Goal: Book appointment/travel/reservation

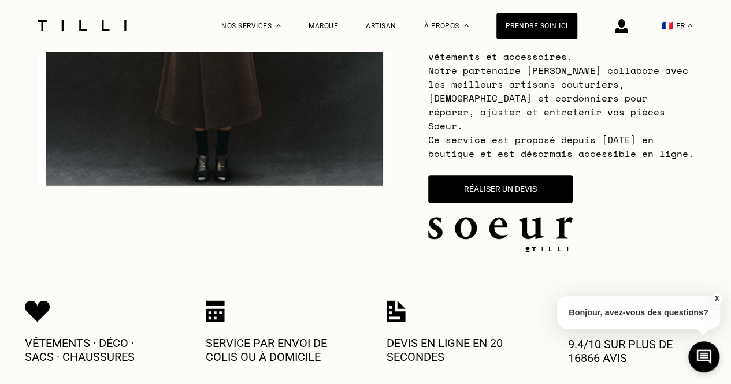
scroll to position [289, 0]
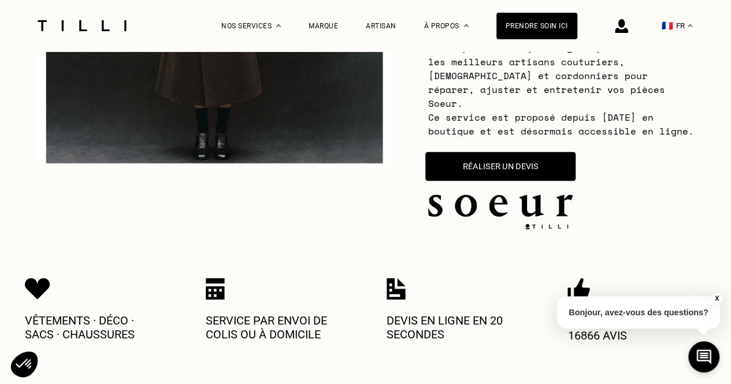
click at [506, 161] on button "Réaliser un devis" at bounding box center [500, 166] width 150 height 29
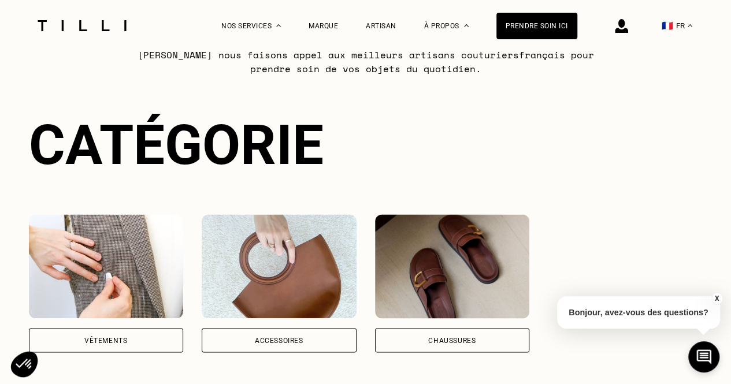
scroll to position [799, 0]
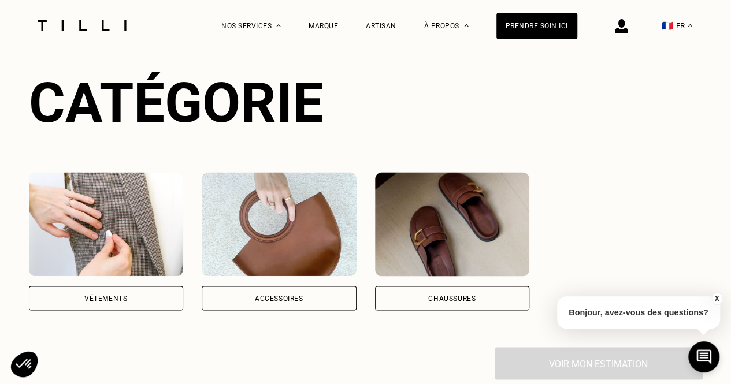
click at [135, 299] on div "Vêtements" at bounding box center [106, 298] width 155 height 24
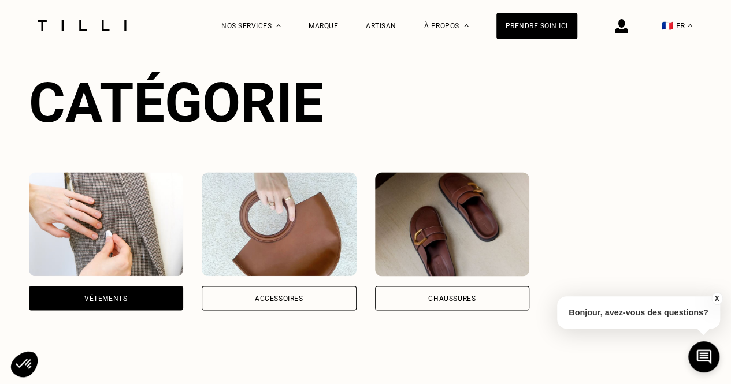
scroll to position [0, 9]
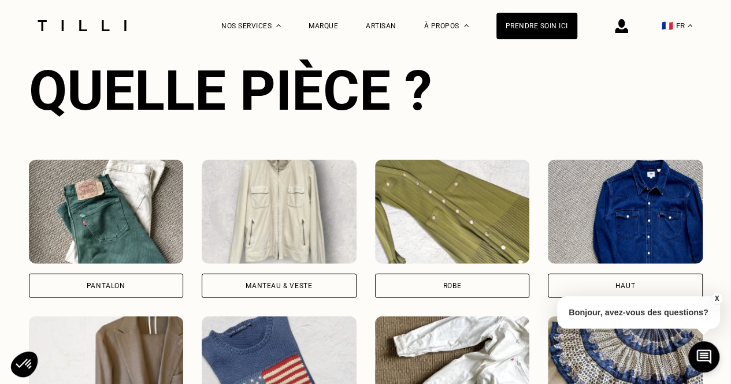
click at [139, 287] on div "Pantalon" at bounding box center [106, 286] width 155 height 24
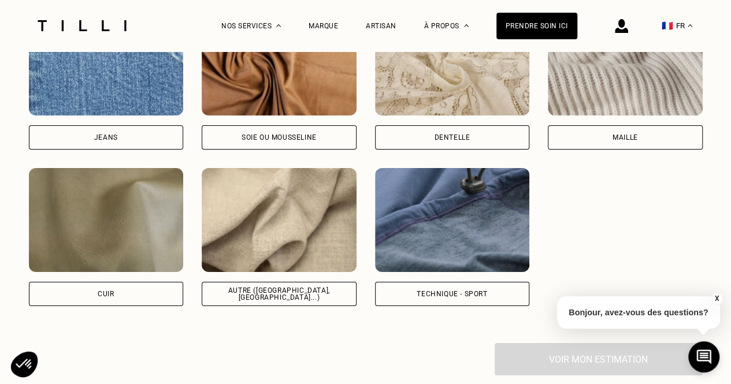
scroll to position [1984, 0]
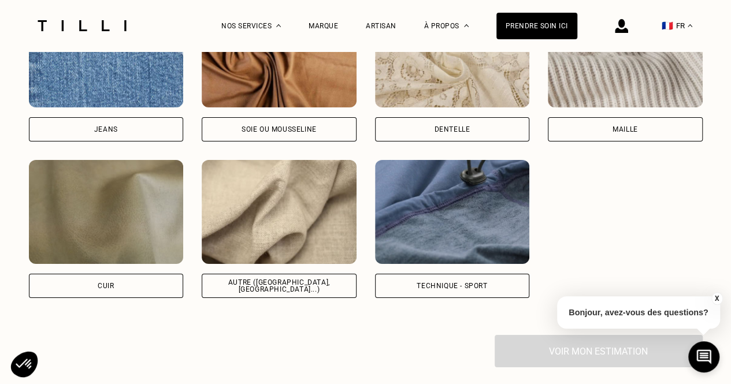
click at [287, 288] on div "Autre ([GEOGRAPHIC_DATA], [GEOGRAPHIC_DATA]...)" at bounding box center [279, 286] width 155 height 24
select select "FR"
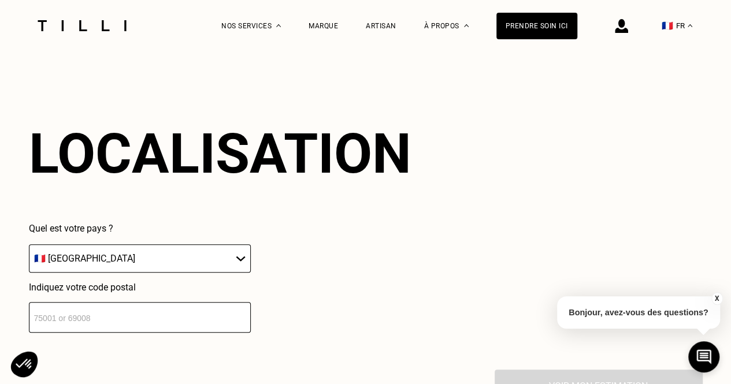
scroll to position [2242, 0]
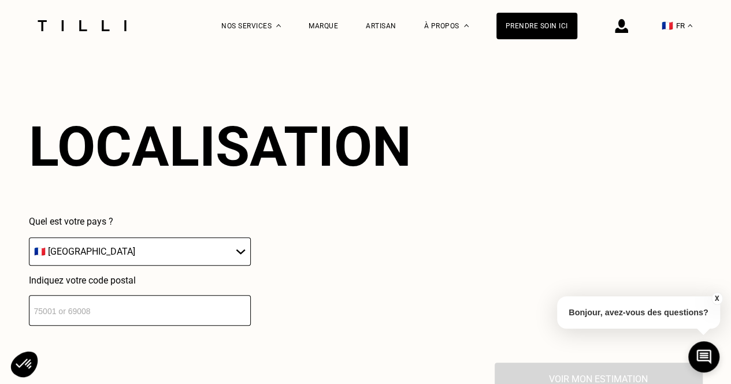
click at [147, 312] on input "number" at bounding box center [140, 310] width 222 height 31
type input "94130"
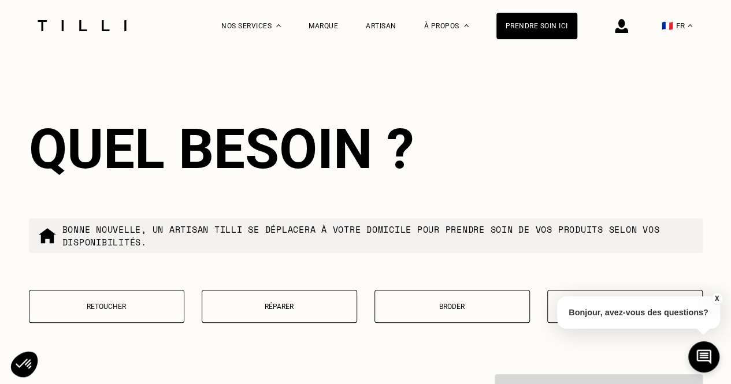
scroll to position [2529, 0]
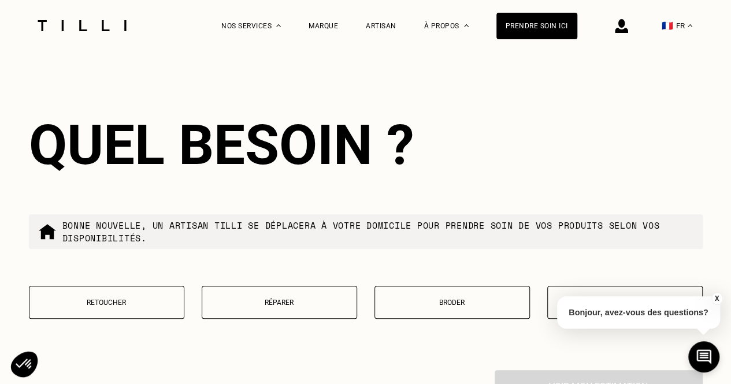
click at [154, 299] on p "Retoucher" at bounding box center [106, 303] width 143 height 8
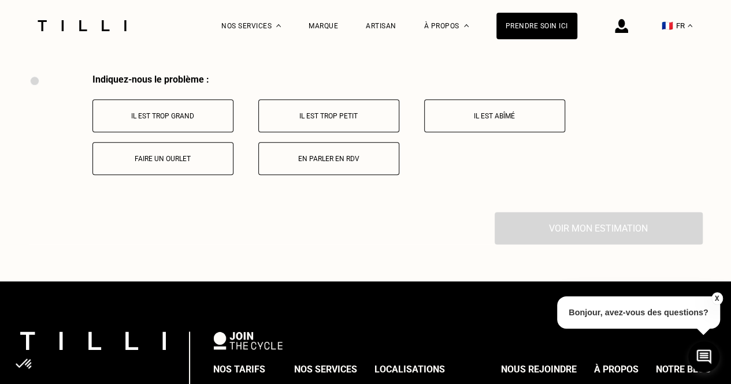
scroll to position [2826, 0]
click at [197, 117] on p "Il est trop grand" at bounding box center [163, 116] width 128 height 8
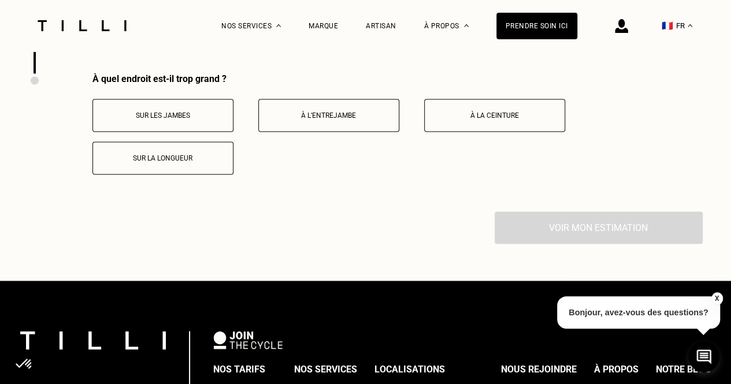
scroll to position [2849, 0]
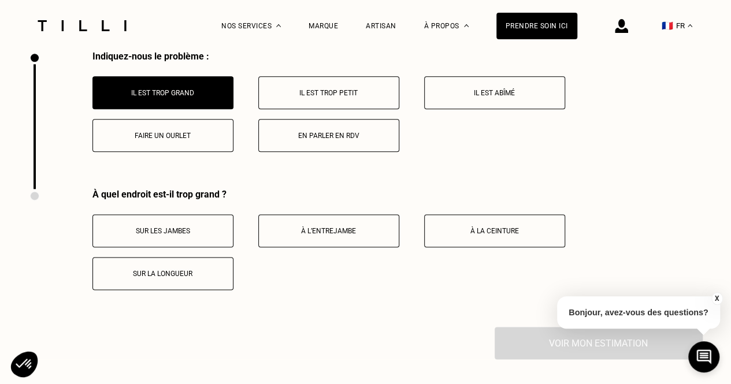
click at [200, 236] on button "Sur les jambes" at bounding box center [162, 230] width 141 height 33
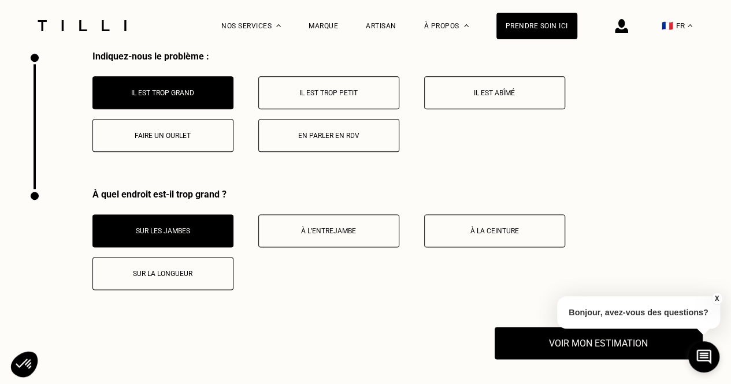
click at [188, 272] on p "Sur la longueur" at bounding box center [163, 274] width 128 height 8
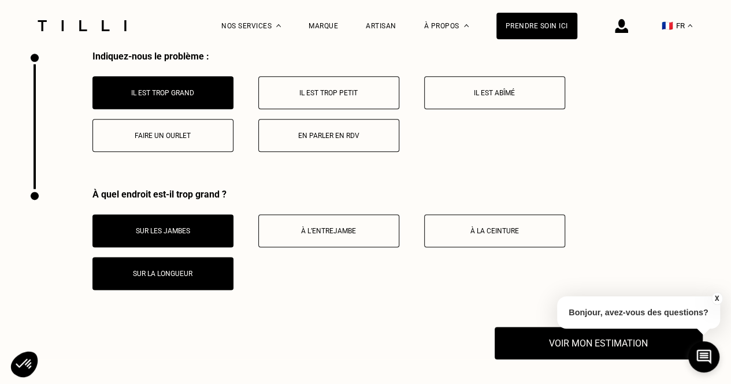
click at [173, 238] on button "Sur les jambes" at bounding box center [162, 230] width 141 height 33
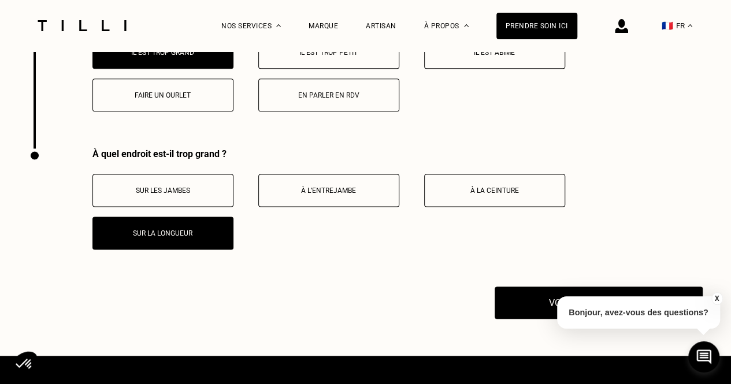
scroll to position [2907, 0]
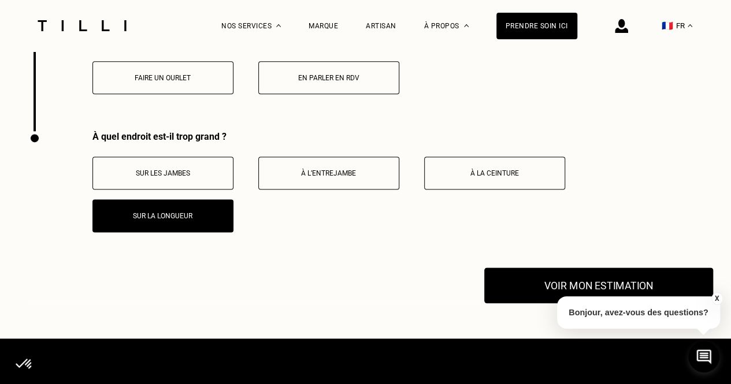
click at [525, 282] on button "Voir mon estimation" at bounding box center [598, 286] width 229 height 36
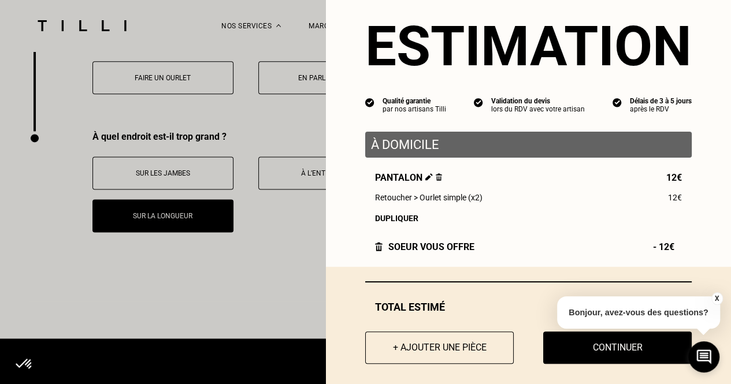
scroll to position [36, 0]
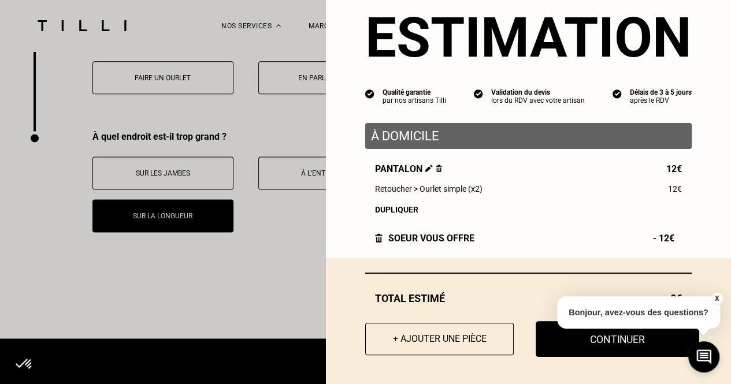
click at [557, 341] on button "Continuer" at bounding box center [618, 339] width 164 height 36
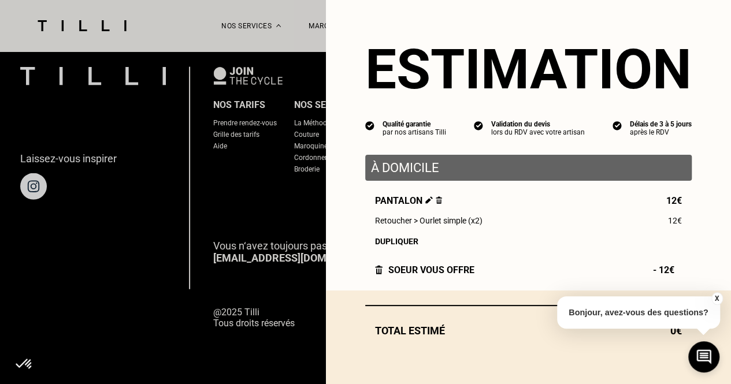
scroll to position [3, 0]
select select "FR"
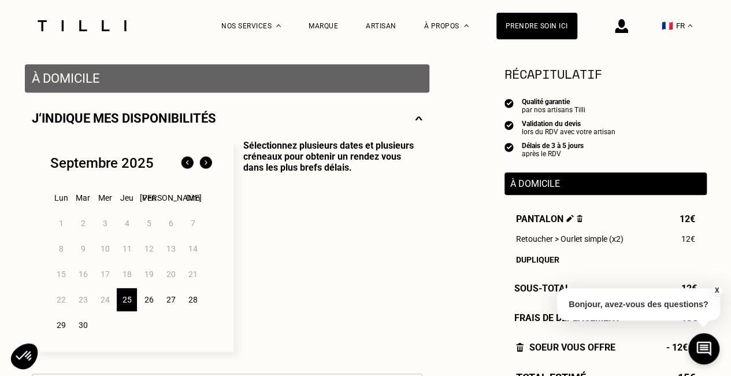
scroll to position [231, 0]
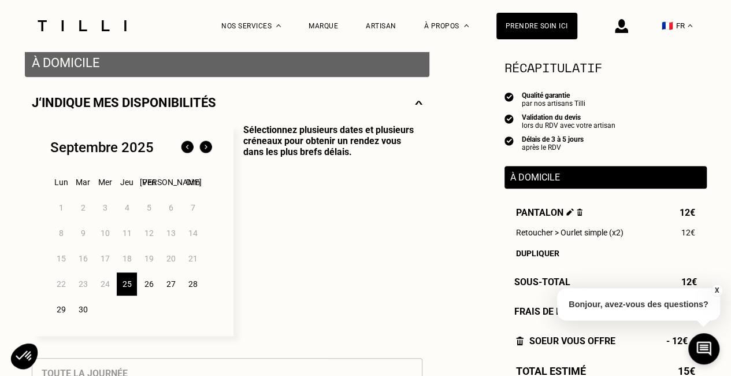
click at [175, 284] on div "27" at bounding box center [171, 283] width 20 height 23
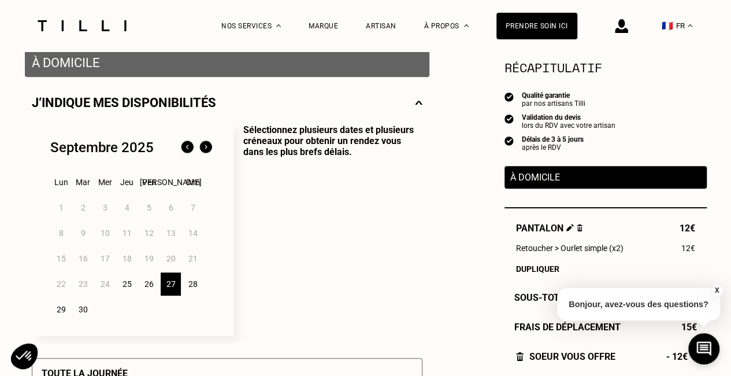
click at [206, 150] on img at bounding box center [206, 147] width 18 height 18
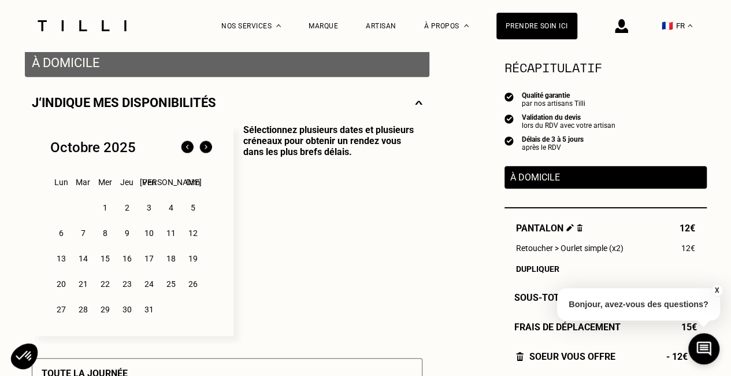
click at [128, 208] on div "2" at bounding box center [127, 207] width 20 height 23
click at [146, 211] on div "3" at bounding box center [149, 207] width 20 height 23
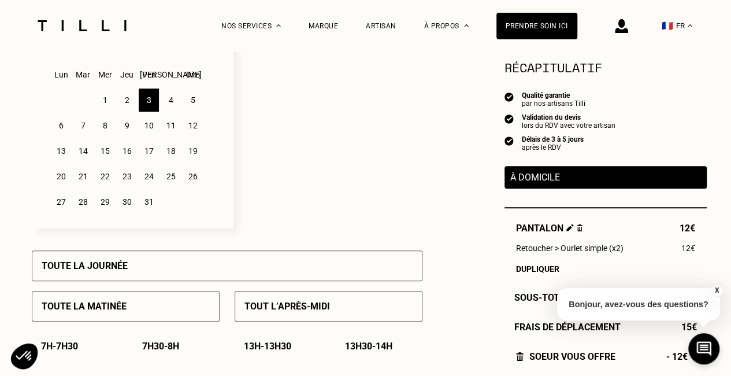
scroll to position [289, 0]
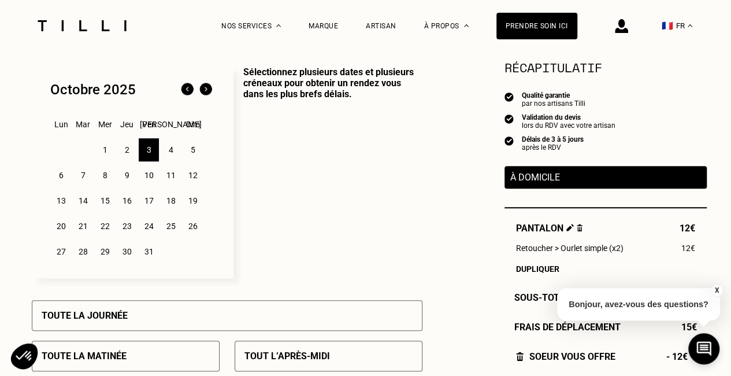
click at [187, 92] on img at bounding box center [187, 89] width 18 height 18
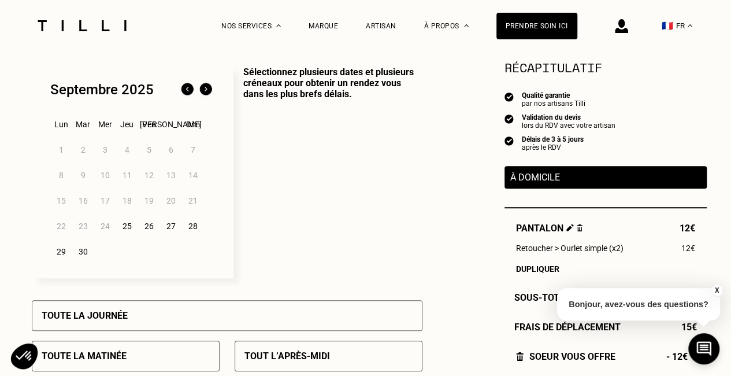
click at [148, 227] on div "26" at bounding box center [149, 225] width 20 height 23
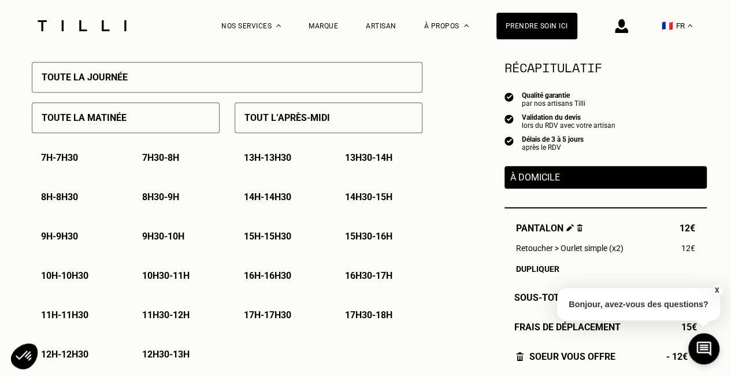
scroll to position [578, 0]
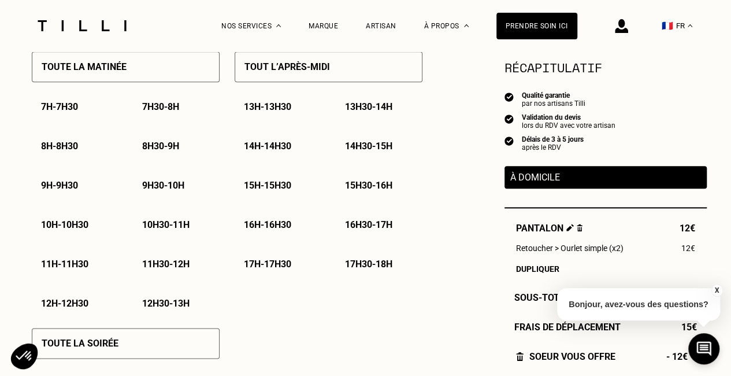
click at [54, 229] on p "10h - 10h30" at bounding box center [64, 224] width 47 height 11
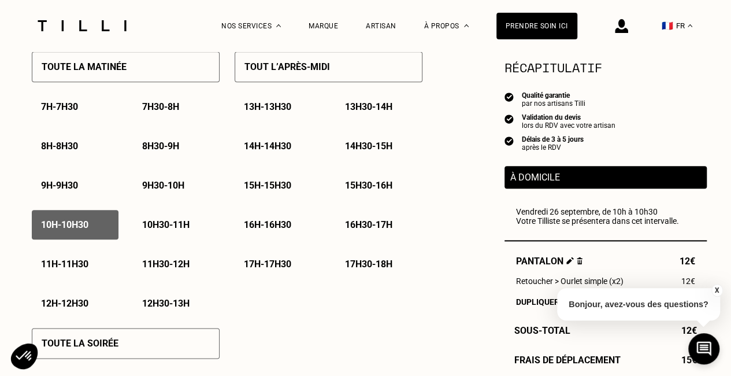
click at [159, 224] on p "10h30 - 11h" at bounding box center [165, 224] width 47 height 11
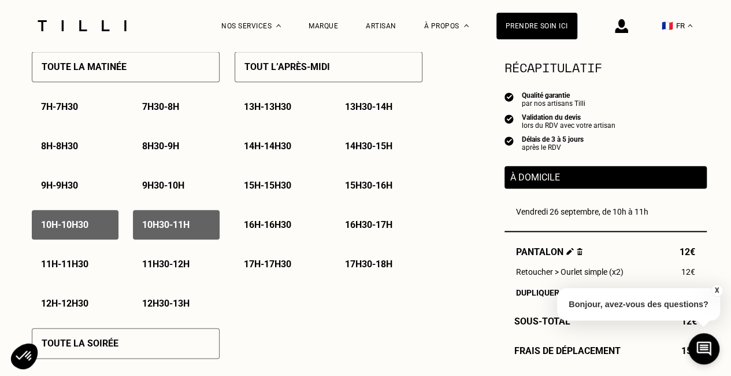
click at [59, 269] on p "11h - 11h30" at bounding box center [64, 263] width 47 height 11
click at [286, 187] on p "15h - 15h30" at bounding box center [267, 185] width 47 height 11
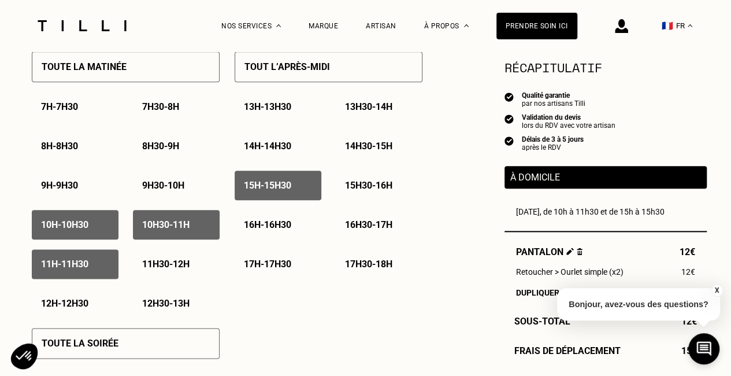
click at [359, 184] on p "15h30 - 16h" at bounding box center [368, 185] width 47 height 11
click at [264, 226] on p "16h - 16h30" at bounding box center [267, 224] width 47 height 11
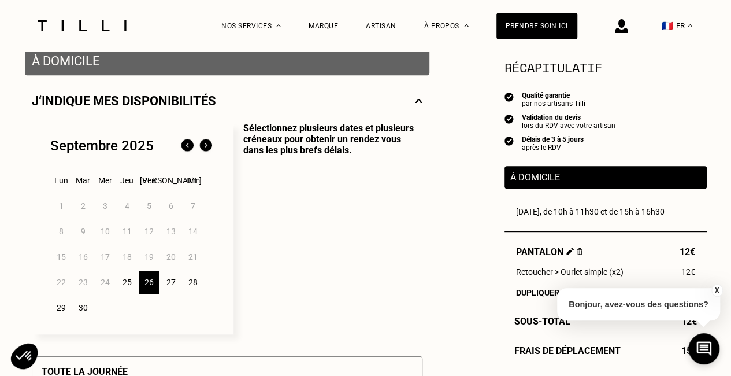
scroll to position [231, 0]
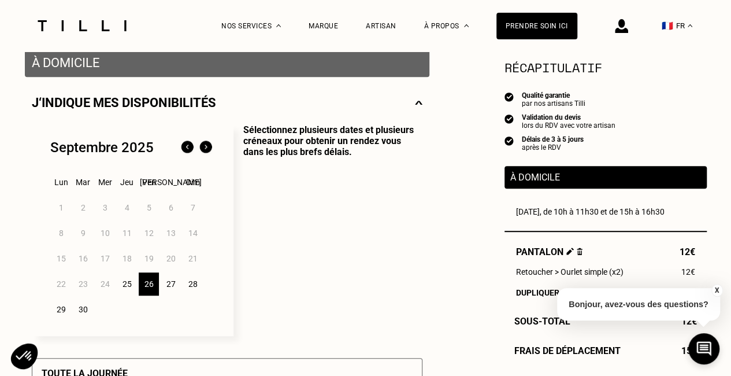
click at [204, 152] on img at bounding box center [206, 147] width 18 height 18
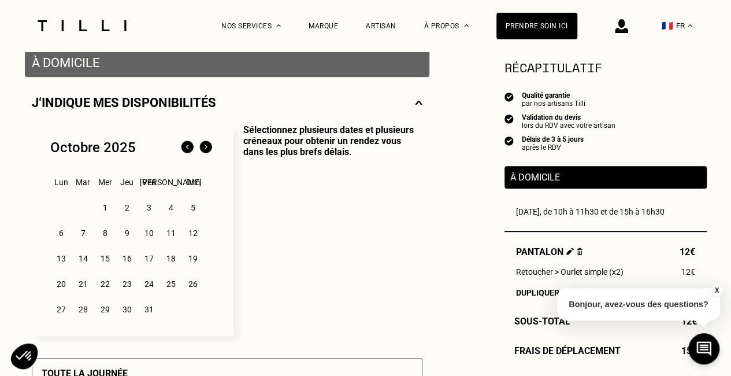
click at [128, 211] on div "2" at bounding box center [127, 207] width 20 height 23
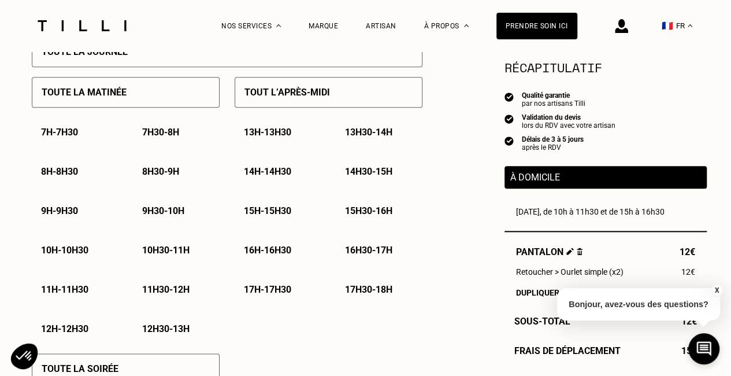
scroll to position [578, 0]
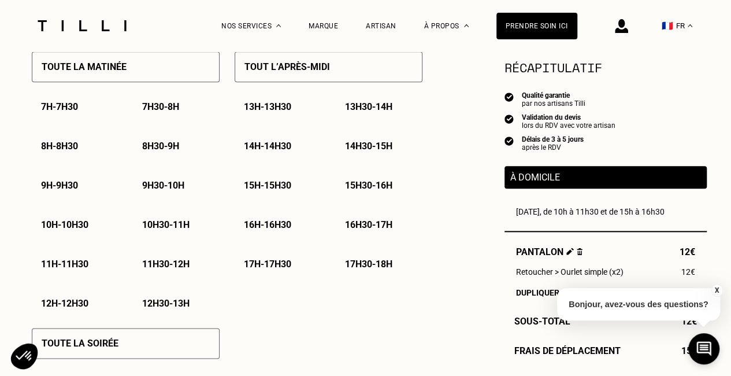
click at [88, 229] on p "10h - 10h30" at bounding box center [64, 224] width 47 height 11
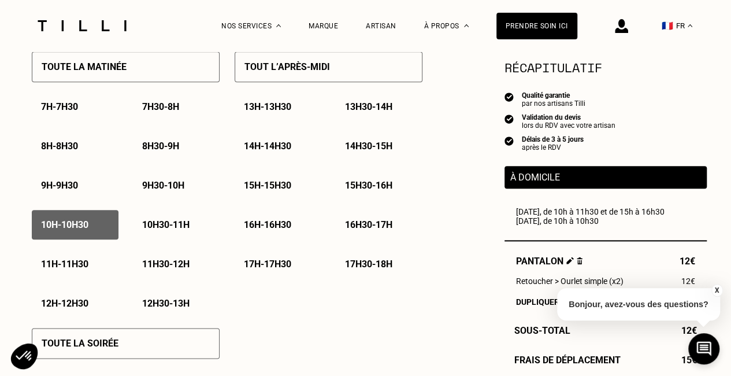
click at [160, 230] on p "10h30 - 11h" at bounding box center [165, 224] width 47 height 11
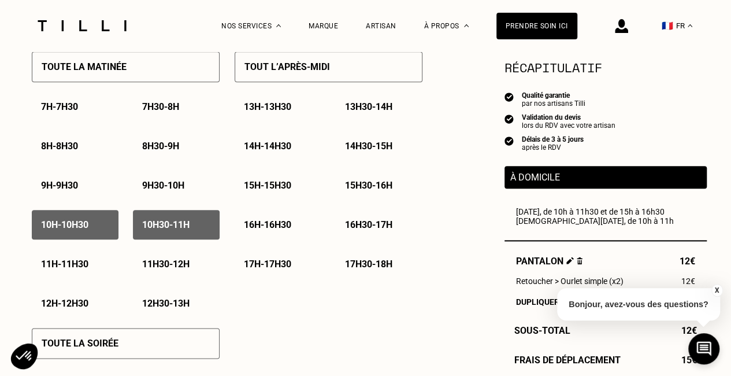
click at [76, 268] on p "11h - 11h30" at bounding box center [64, 263] width 47 height 11
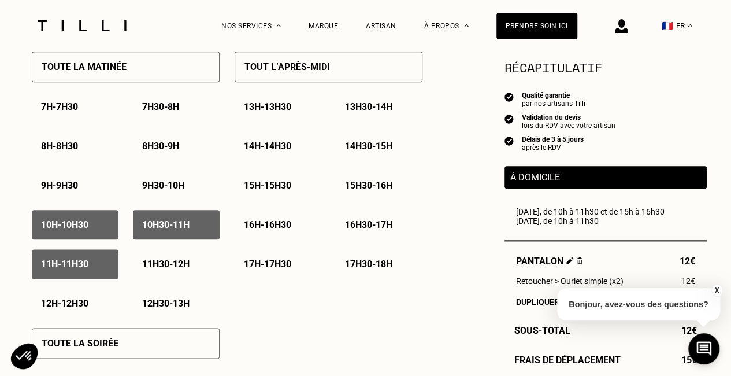
click at [357, 145] on p "14h30 - 15h" at bounding box center [368, 145] width 47 height 11
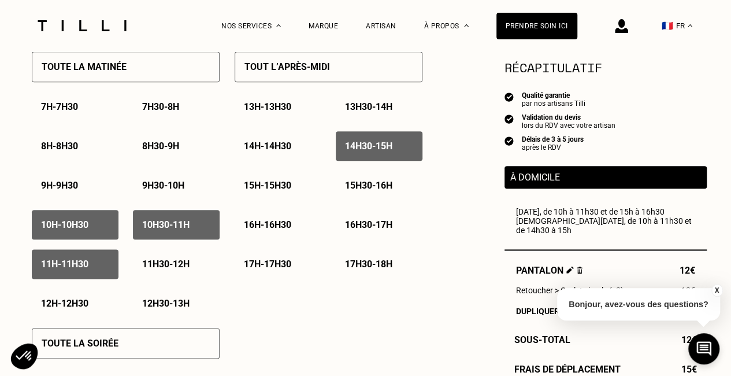
click at [272, 191] on p "15h - 15h30" at bounding box center [267, 185] width 47 height 11
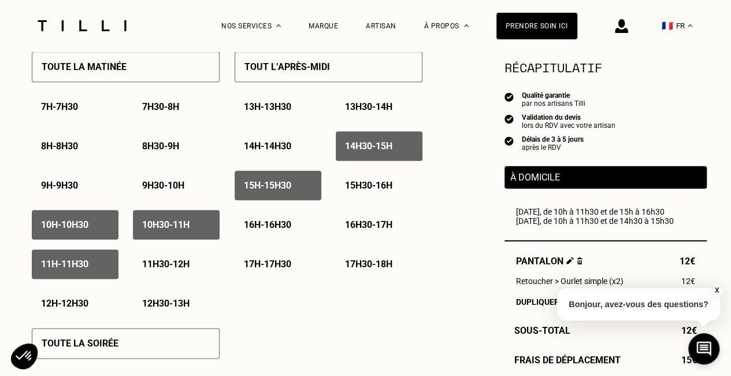
click at [364, 182] on p "15h30 - 16h" at bounding box center [368, 185] width 47 height 11
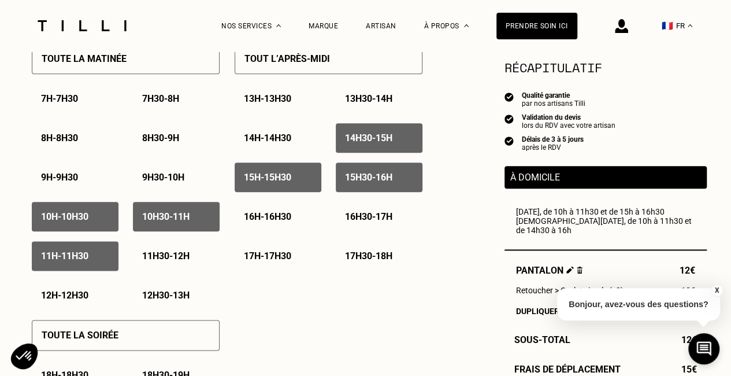
scroll to position [636, 0]
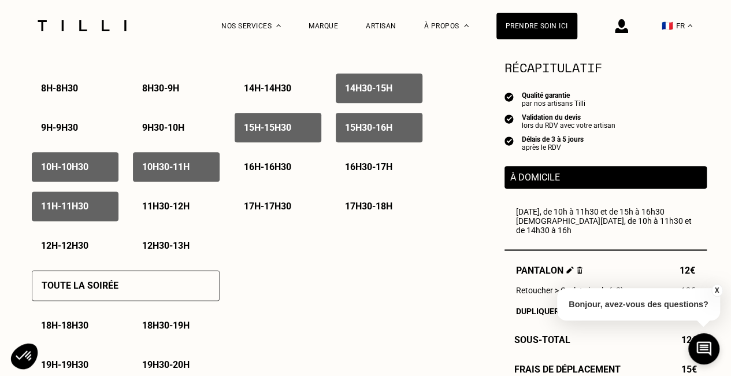
click at [274, 169] on p "16h - 16h30" at bounding box center [267, 166] width 47 height 11
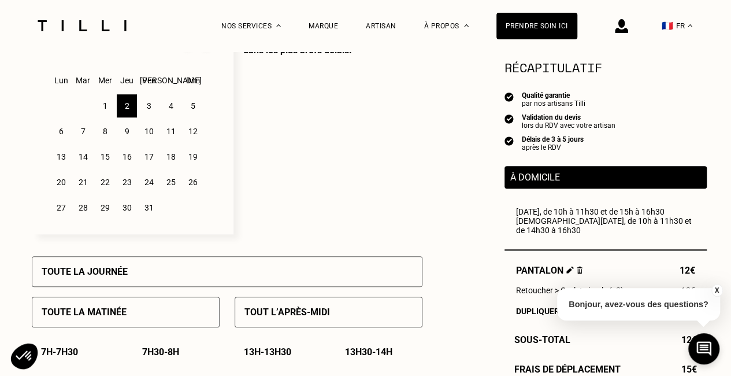
scroll to position [289, 0]
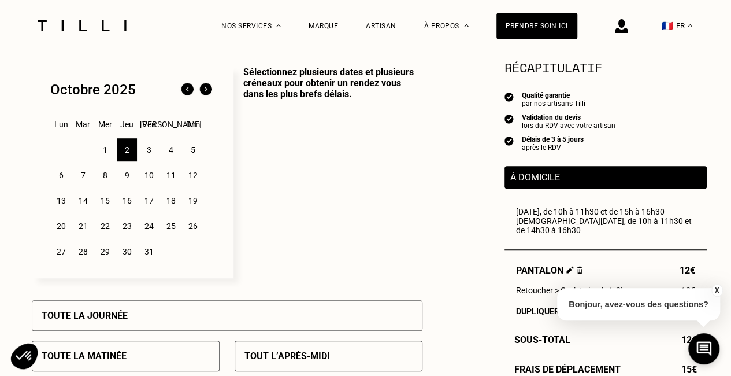
click at [155, 153] on div "3" at bounding box center [149, 149] width 20 height 23
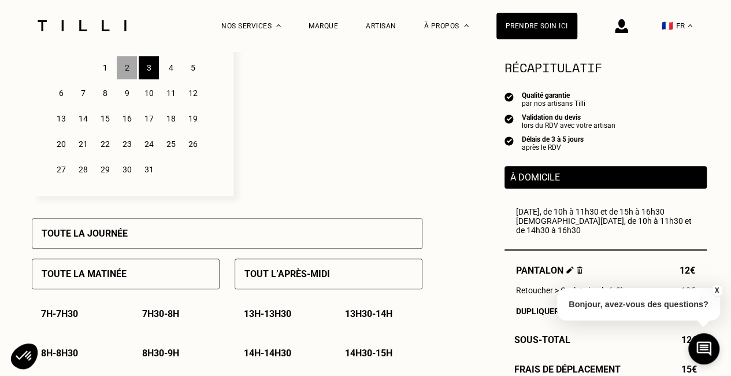
scroll to position [520, 0]
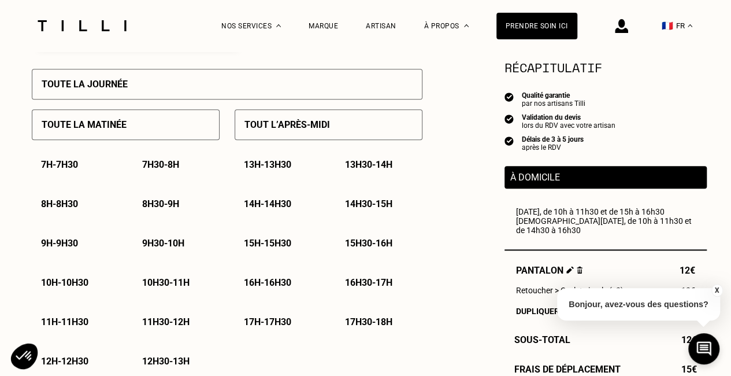
click at [72, 287] on p "10h - 10h30" at bounding box center [64, 282] width 47 height 11
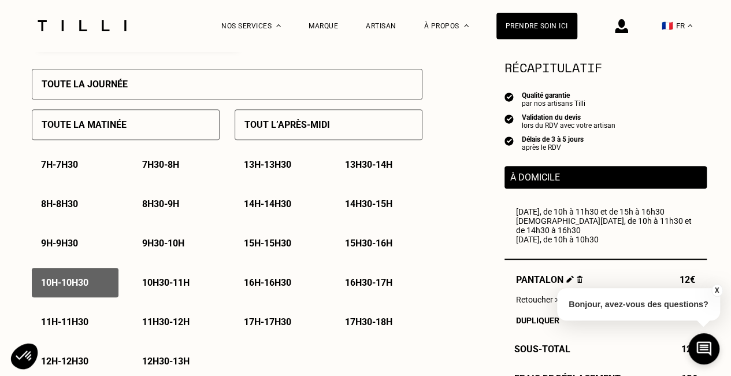
click at [166, 283] on p "10h30 - 11h" at bounding box center [165, 282] width 47 height 11
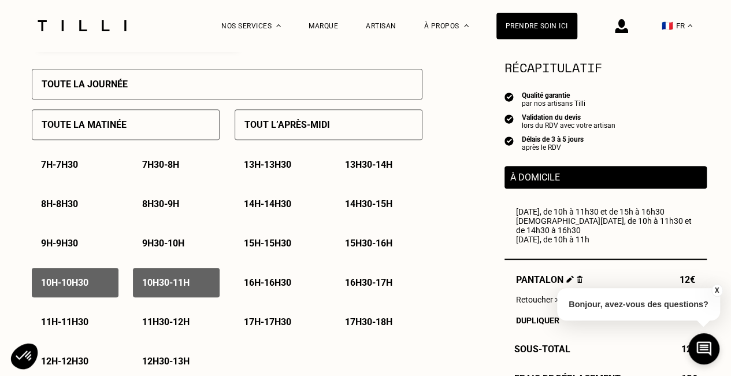
click at [80, 324] on p "11h - 11h30" at bounding box center [64, 321] width 47 height 11
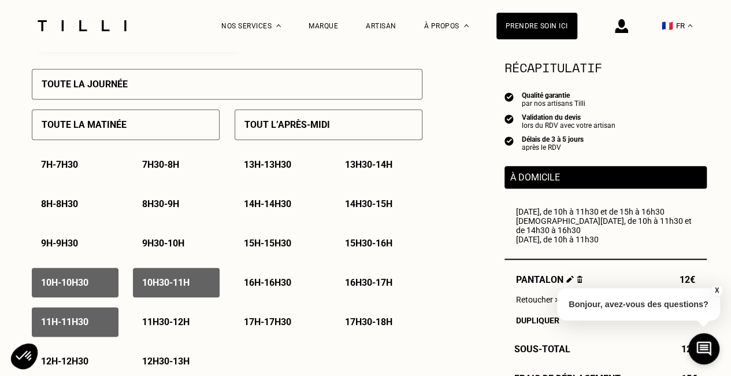
click at [368, 205] on p "14h30 - 15h" at bounding box center [368, 203] width 47 height 11
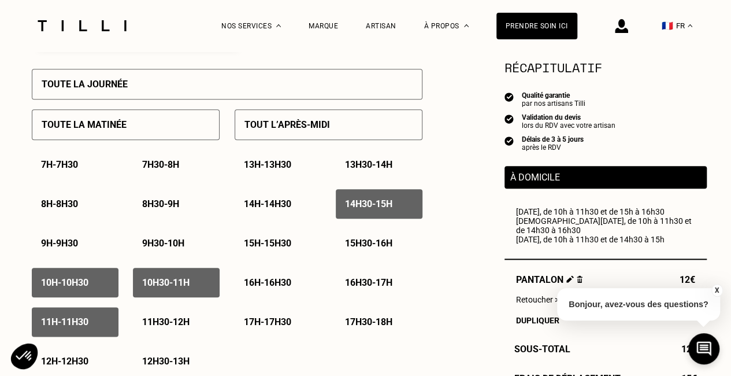
click at [282, 247] on p "15h - 15h30" at bounding box center [267, 243] width 47 height 11
drag, startPoint x: 395, startPoint y: 245, endPoint x: 327, endPoint y: 258, distance: 69.0
click at [393, 245] on p "15h30 - 16h" at bounding box center [368, 243] width 47 height 11
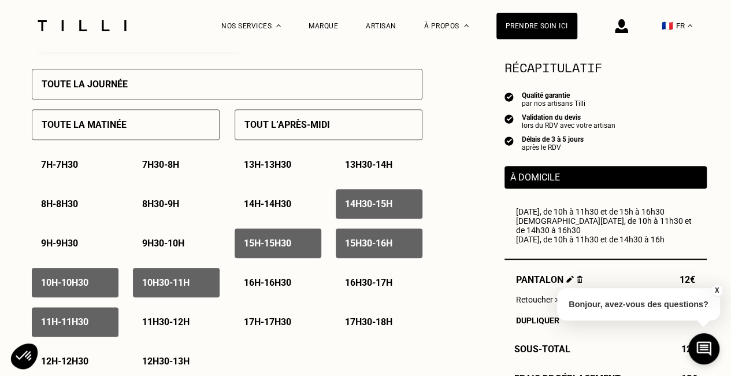
click at [256, 284] on p "16h - 16h30" at bounding box center [267, 282] width 47 height 11
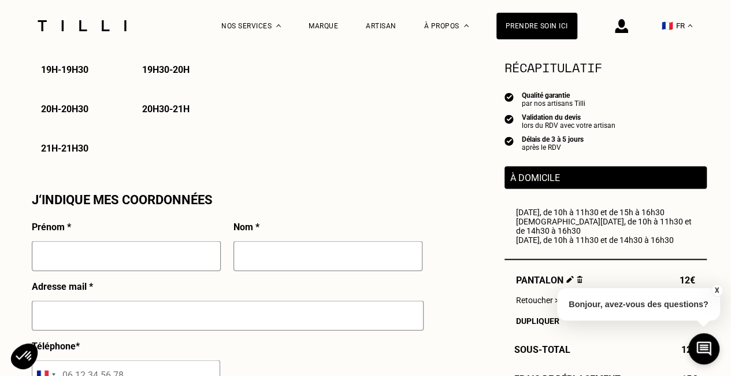
scroll to position [983, 0]
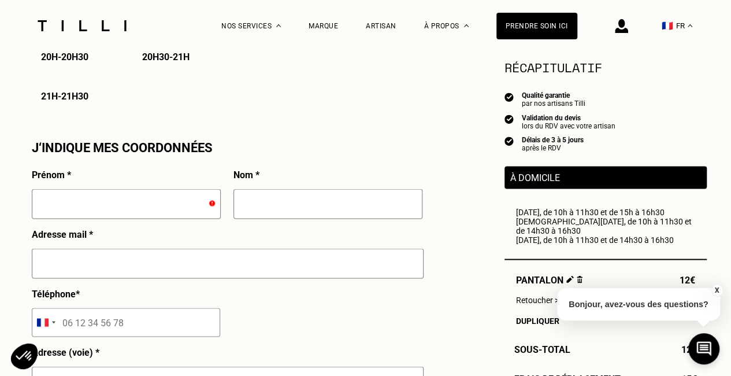
click at [114, 212] on input "text" at bounding box center [126, 203] width 189 height 30
type input "[PERSON_NAME]"
type input "GINESTE"
type input "[PERSON_NAME][EMAIL_ADDRESS][DOMAIN_NAME]"
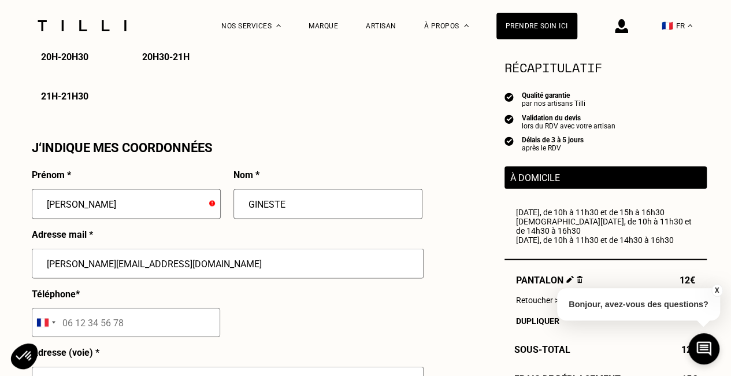
type input "06 86 76 26 42"
type input "6 Sentier Bellevue"
type input "NOGENT SUR [GEOGRAPHIC_DATA]"
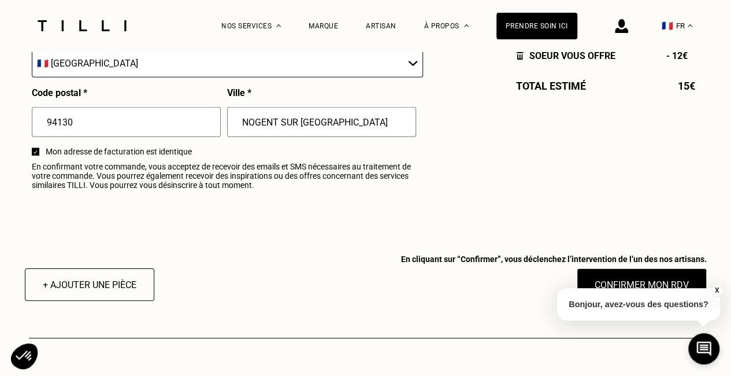
scroll to position [1503, 0]
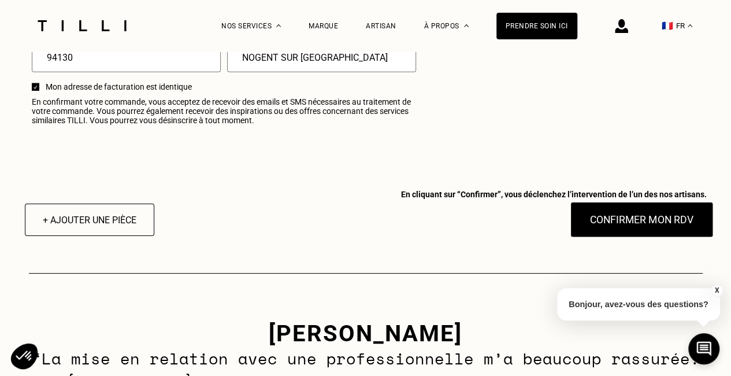
click at [604, 226] on button "Confirmer mon RDV" at bounding box center [641, 220] width 143 height 36
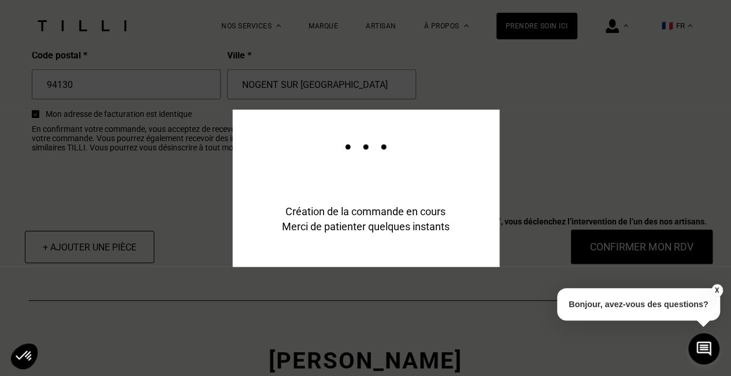
scroll to position [1531, 0]
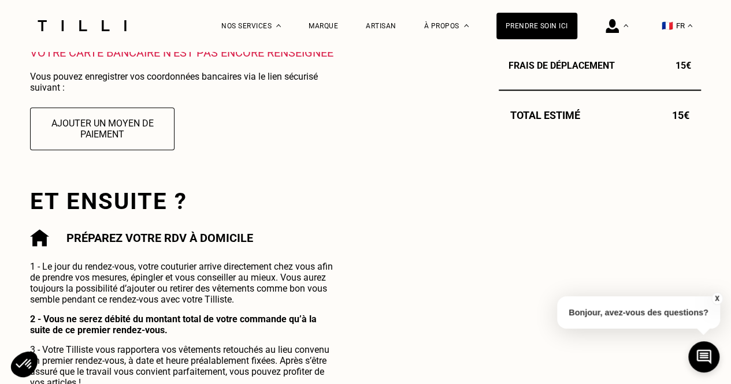
scroll to position [405, 0]
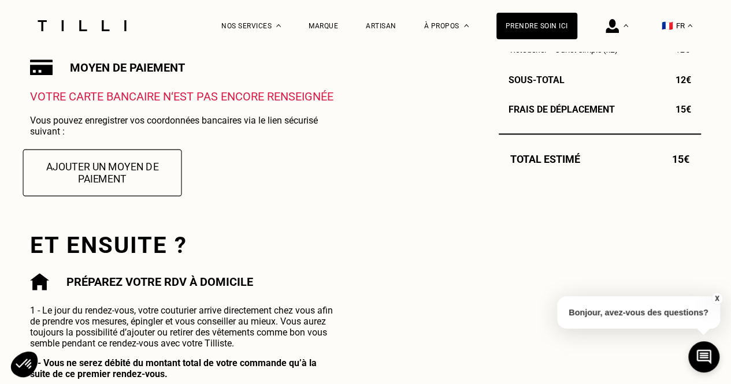
click at [146, 183] on button "Ajouter un moyen de paiement" at bounding box center [102, 172] width 159 height 47
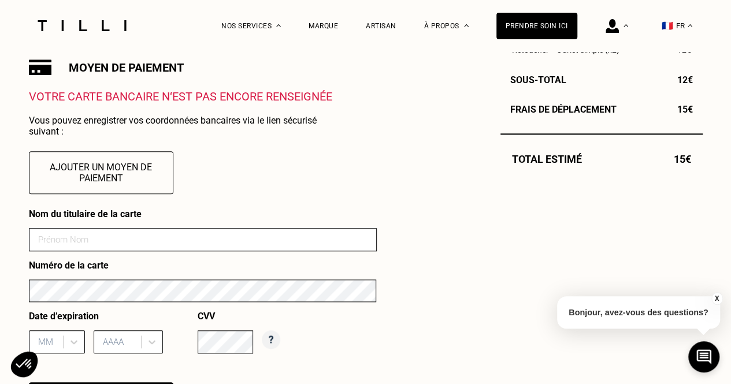
click at [95, 243] on input at bounding box center [203, 239] width 348 height 23
drag, startPoint x: 102, startPoint y: 247, endPoint x: 72, endPoint y: 244, distance: 29.6
click at [72, 244] on input "[PERSON_NAME]" at bounding box center [203, 239] width 348 height 23
type input "[PERSON_NAME]"
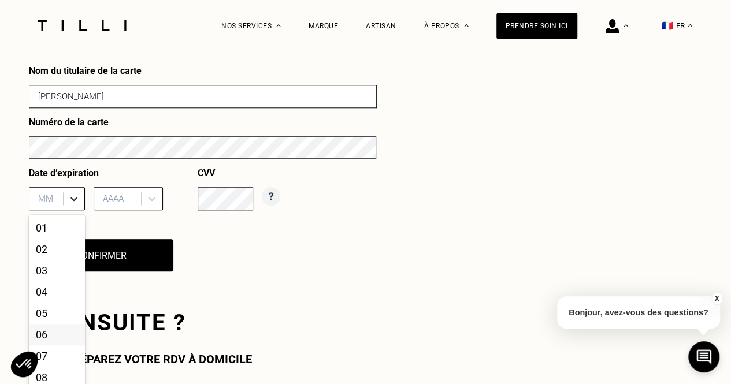
click at [75, 210] on div "12 results available. Use Up and Down to choose options, press Enter to select …" at bounding box center [57, 198] width 56 height 23
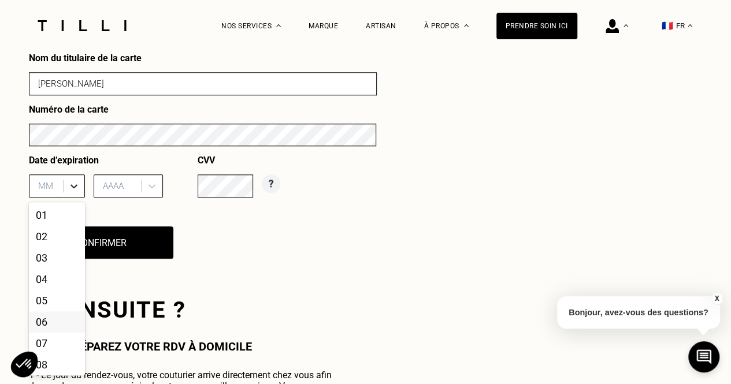
scroll to position [561, 0]
click at [51, 327] on div "06" at bounding box center [57, 321] width 56 height 21
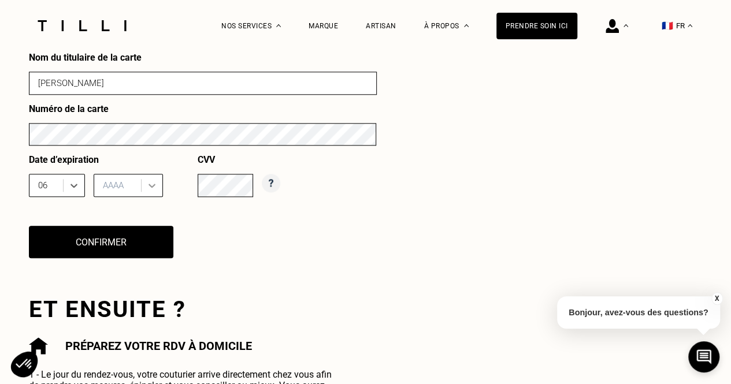
click at [149, 188] on icon at bounding box center [152, 186] width 12 height 12
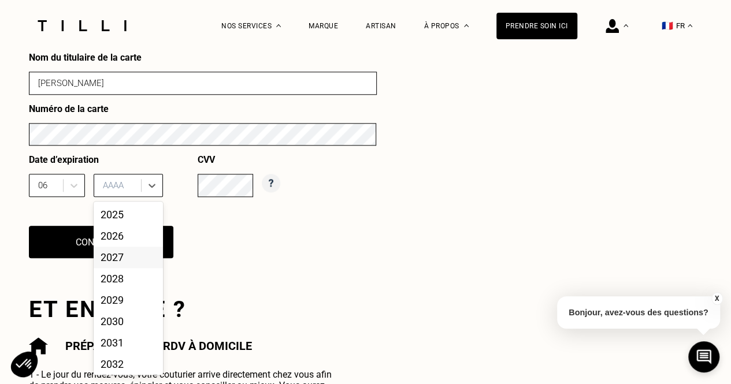
click at [133, 265] on div "2027" at bounding box center [128, 257] width 69 height 21
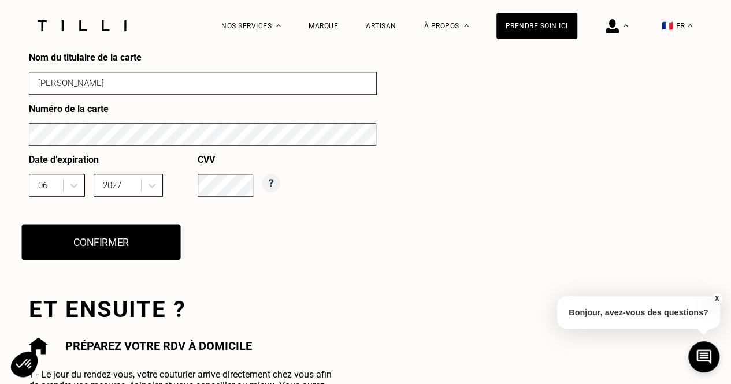
click at [141, 246] on button "Confirmer" at bounding box center [100, 242] width 159 height 36
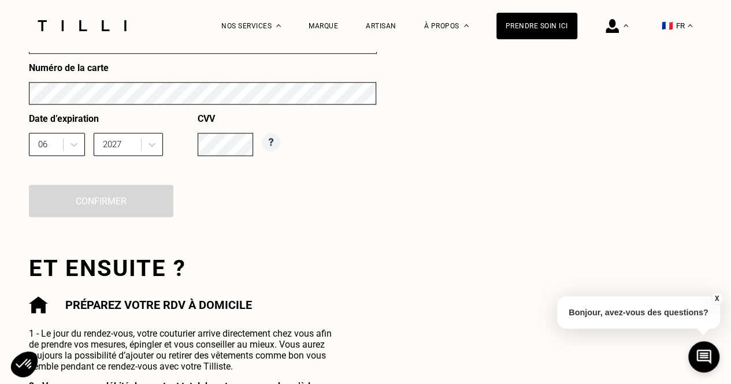
scroll to position [619, 0]
